Goal: Browse casually

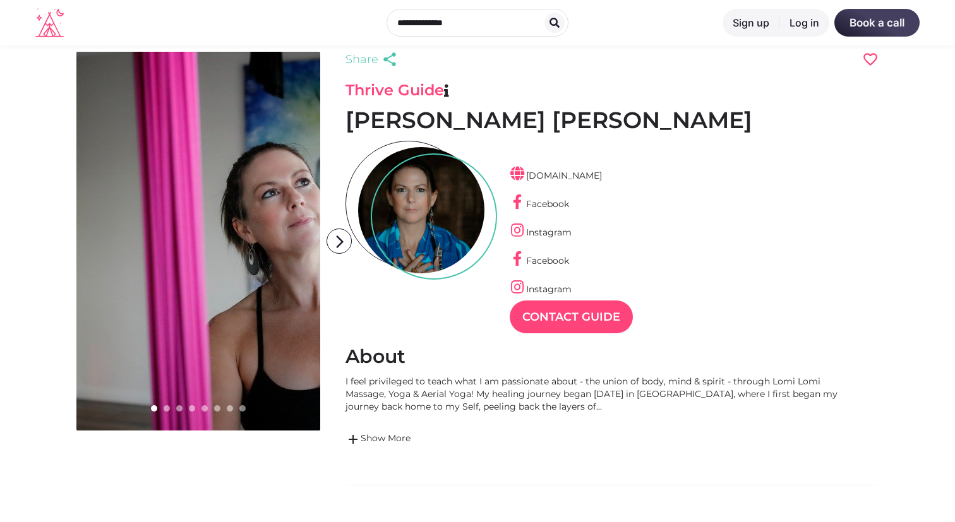
scroll to position [20, 0]
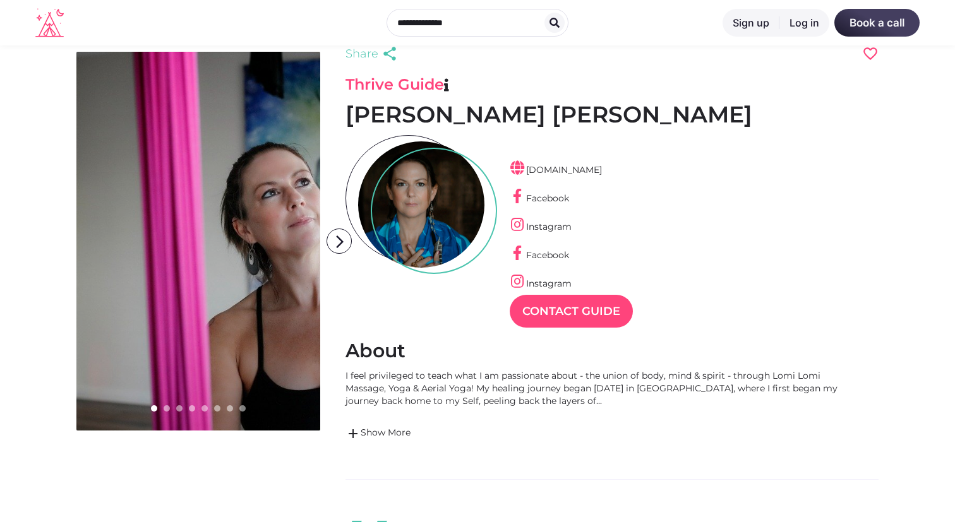
click at [164, 404] on link at bounding box center [198, 241] width 244 height 379
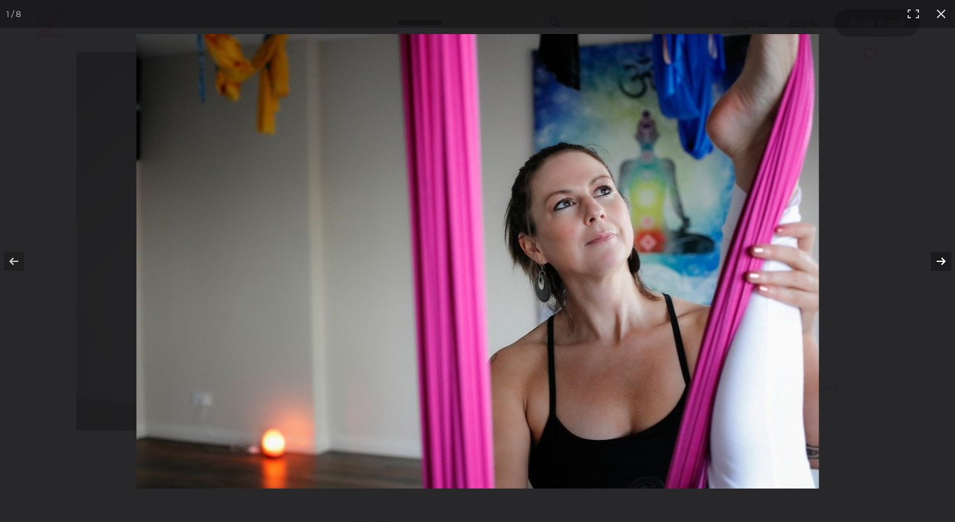
click at [950, 258] on button at bounding box center [933, 261] width 44 height 63
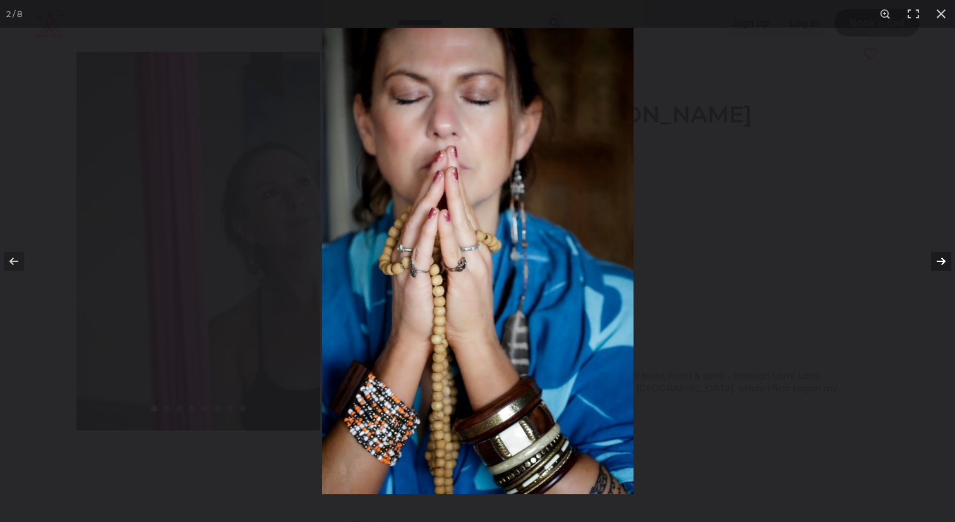
click at [946, 258] on button at bounding box center [933, 261] width 44 height 63
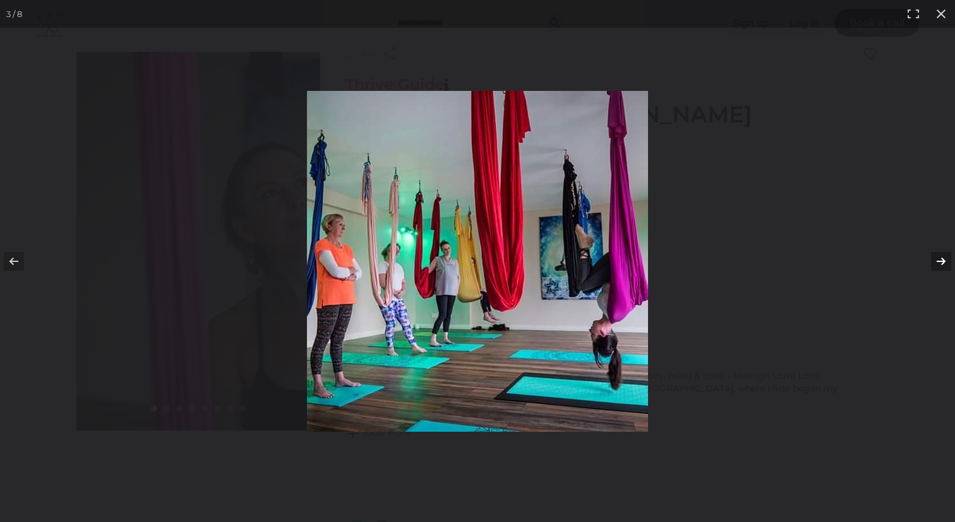
click at [946, 258] on button at bounding box center [933, 261] width 44 height 63
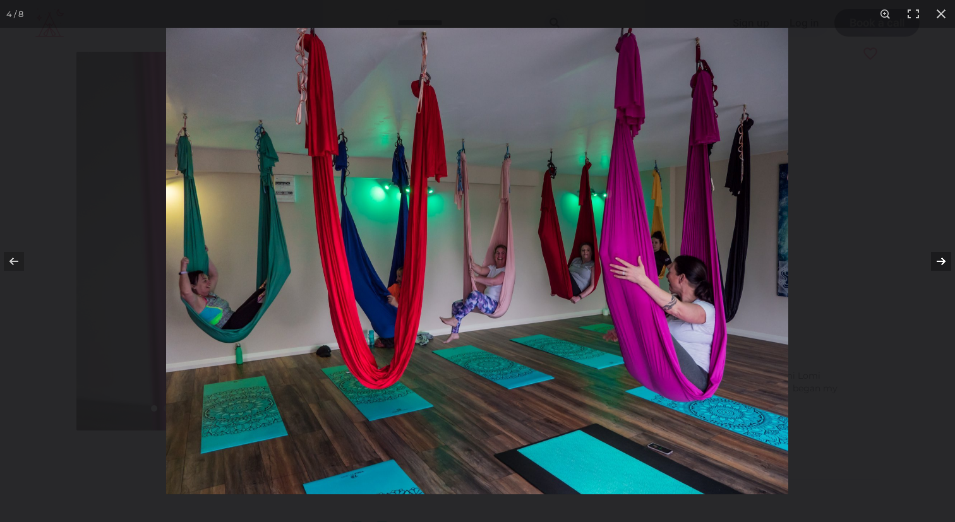
click at [946, 258] on button at bounding box center [933, 261] width 44 height 63
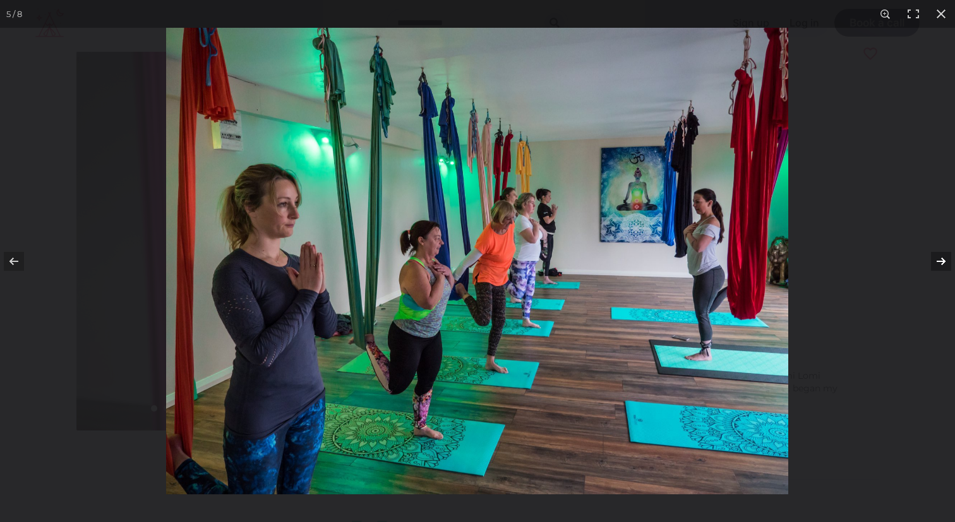
click at [946, 258] on button at bounding box center [933, 261] width 44 height 63
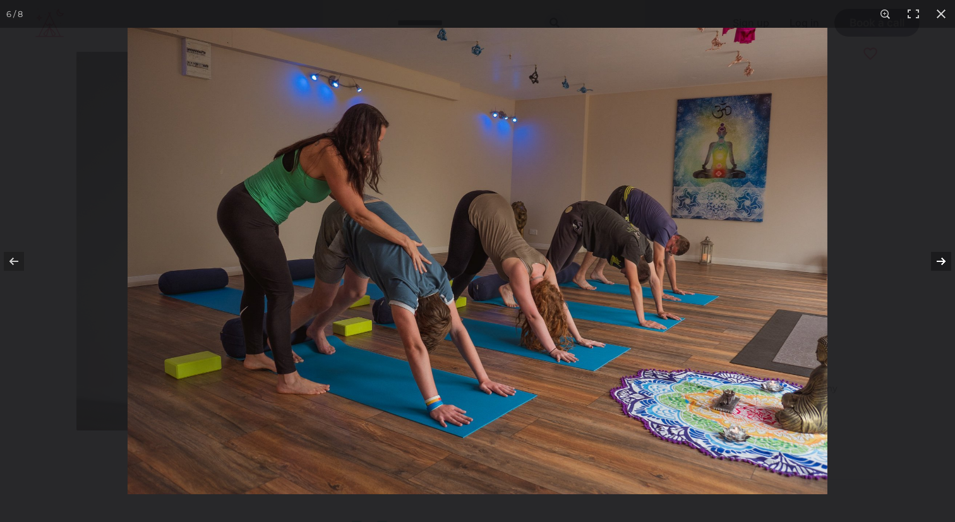
click at [946, 258] on button at bounding box center [933, 261] width 44 height 63
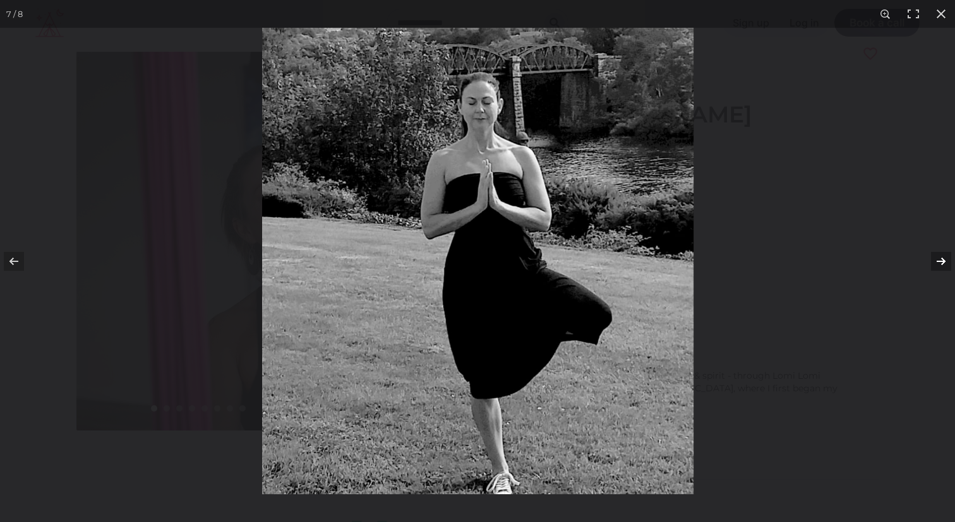
click at [946, 258] on button at bounding box center [933, 261] width 44 height 63
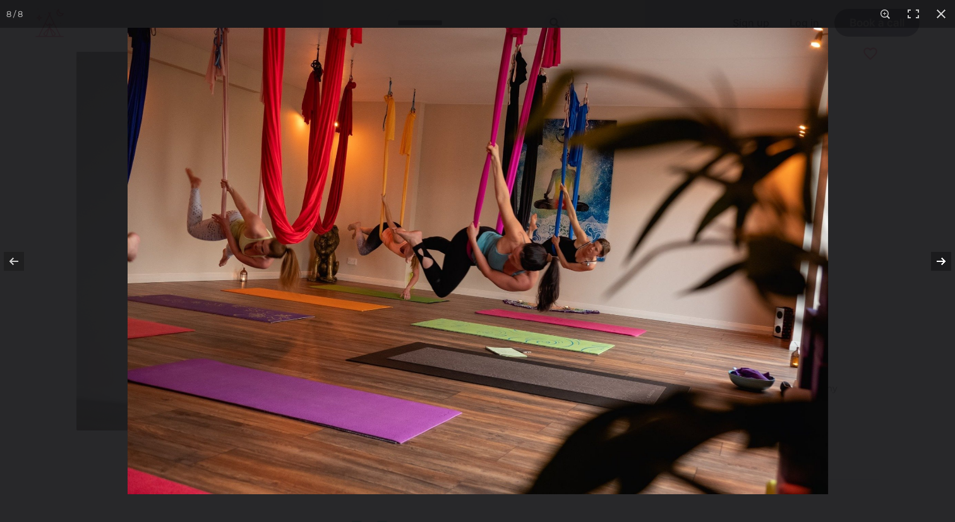
click at [946, 258] on button at bounding box center [933, 261] width 44 height 63
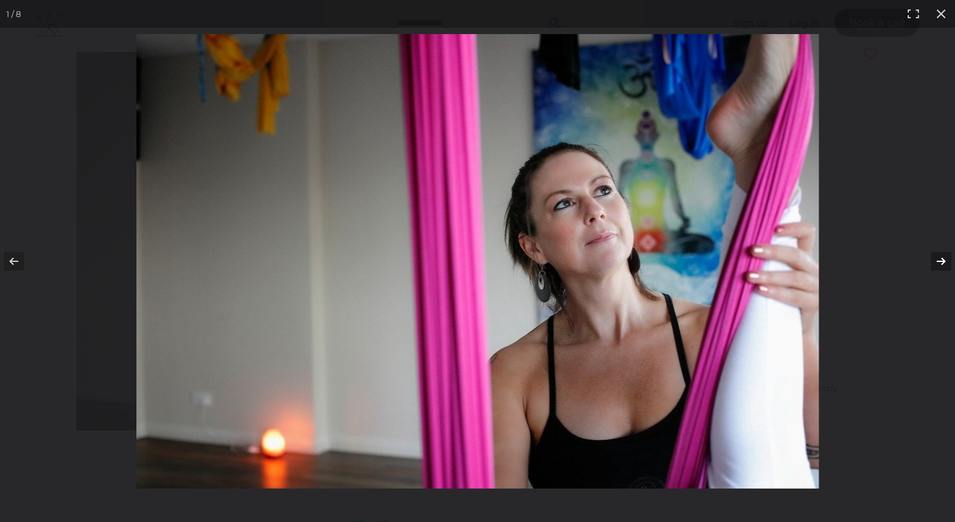
click at [946, 258] on button at bounding box center [933, 261] width 44 height 63
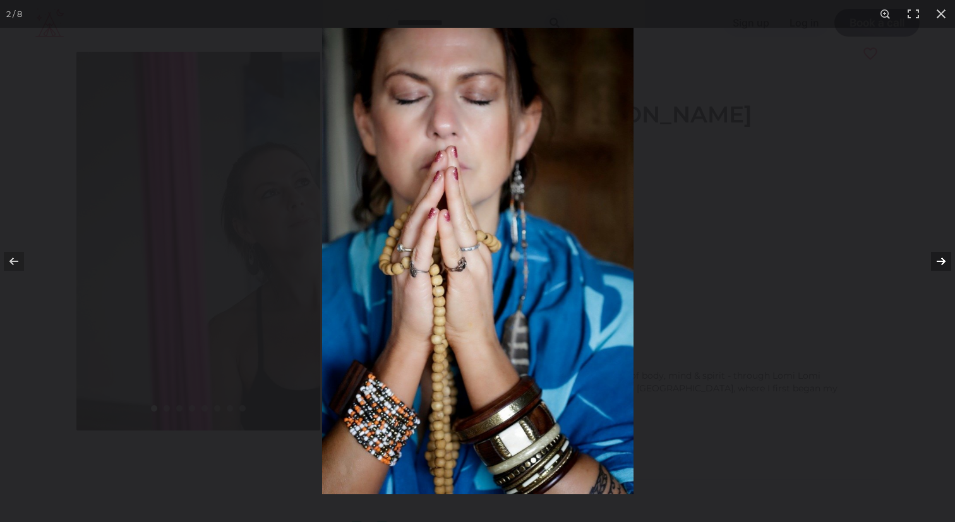
click at [946, 258] on button at bounding box center [933, 261] width 44 height 63
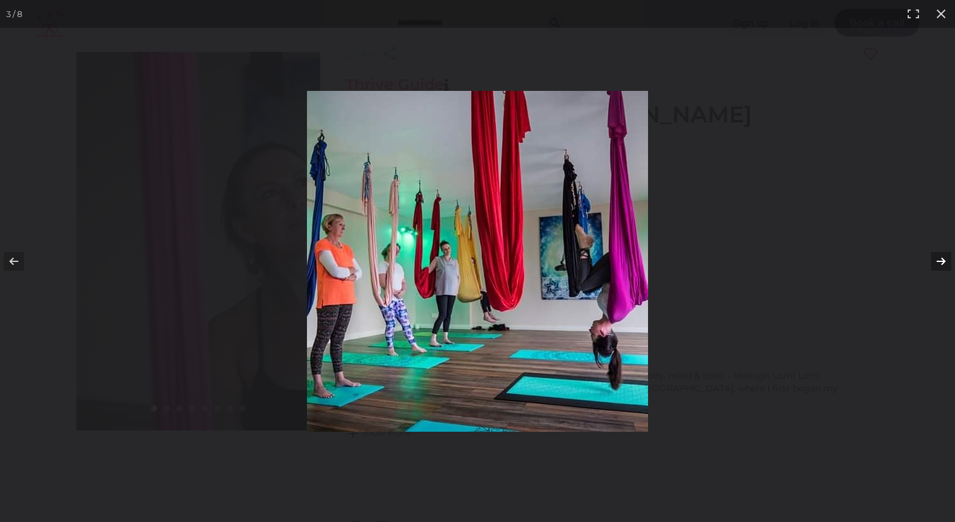
click at [946, 258] on button at bounding box center [933, 261] width 44 height 63
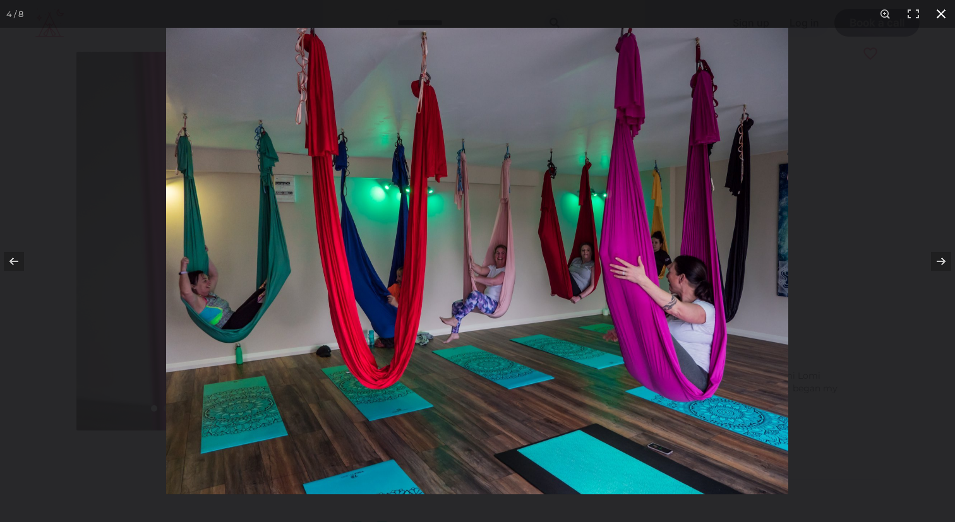
click at [938, 13] on button at bounding box center [941, 14] width 28 height 28
